Goal: Transaction & Acquisition: Purchase product/service

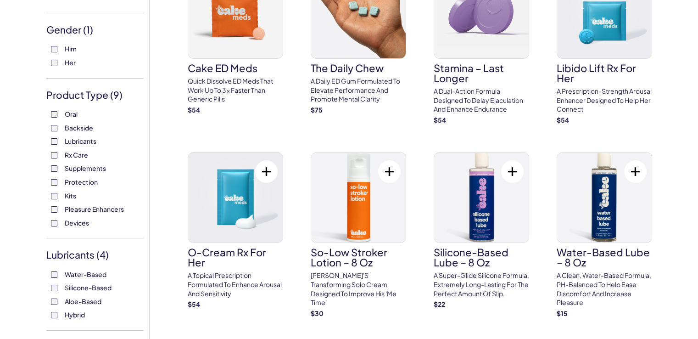
scroll to position [229, 0]
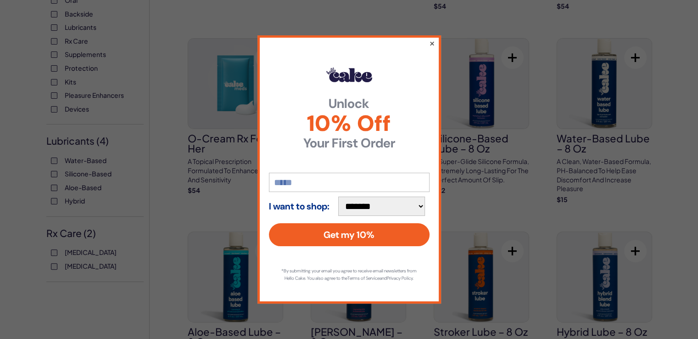
click at [434, 40] on button "×" at bounding box center [431, 43] width 6 height 11
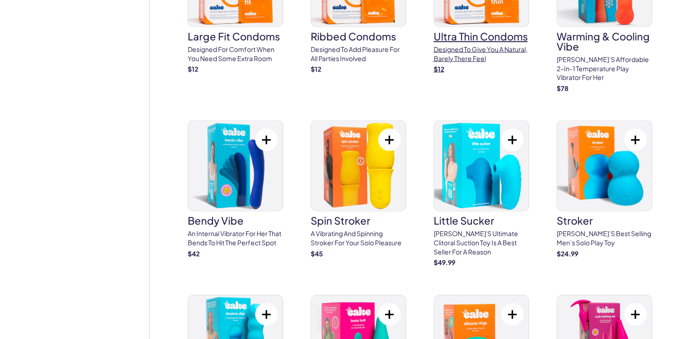
scroll to position [2103, 0]
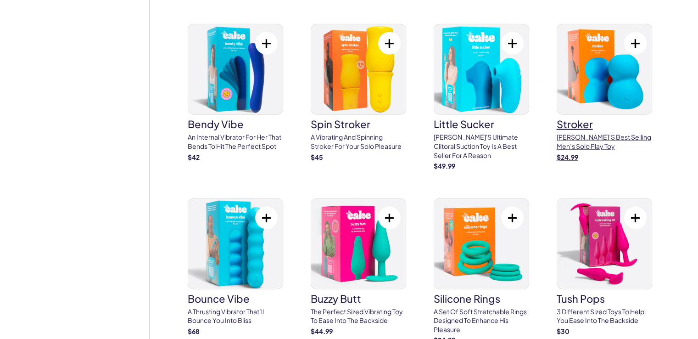
click at [619, 74] on img at bounding box center [604, 69] width 94 height 90
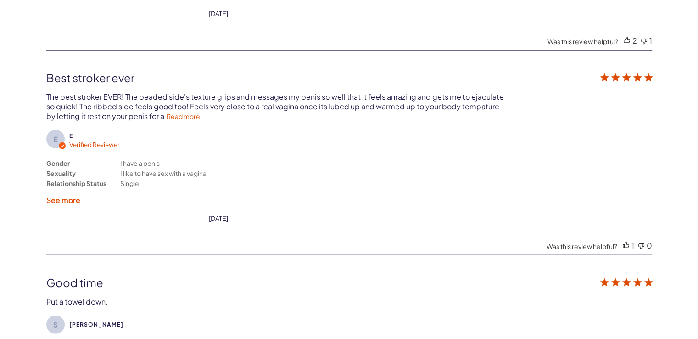
scroll to position [2248, 0]
